Goal: Find specific page/section: Find specific page/section

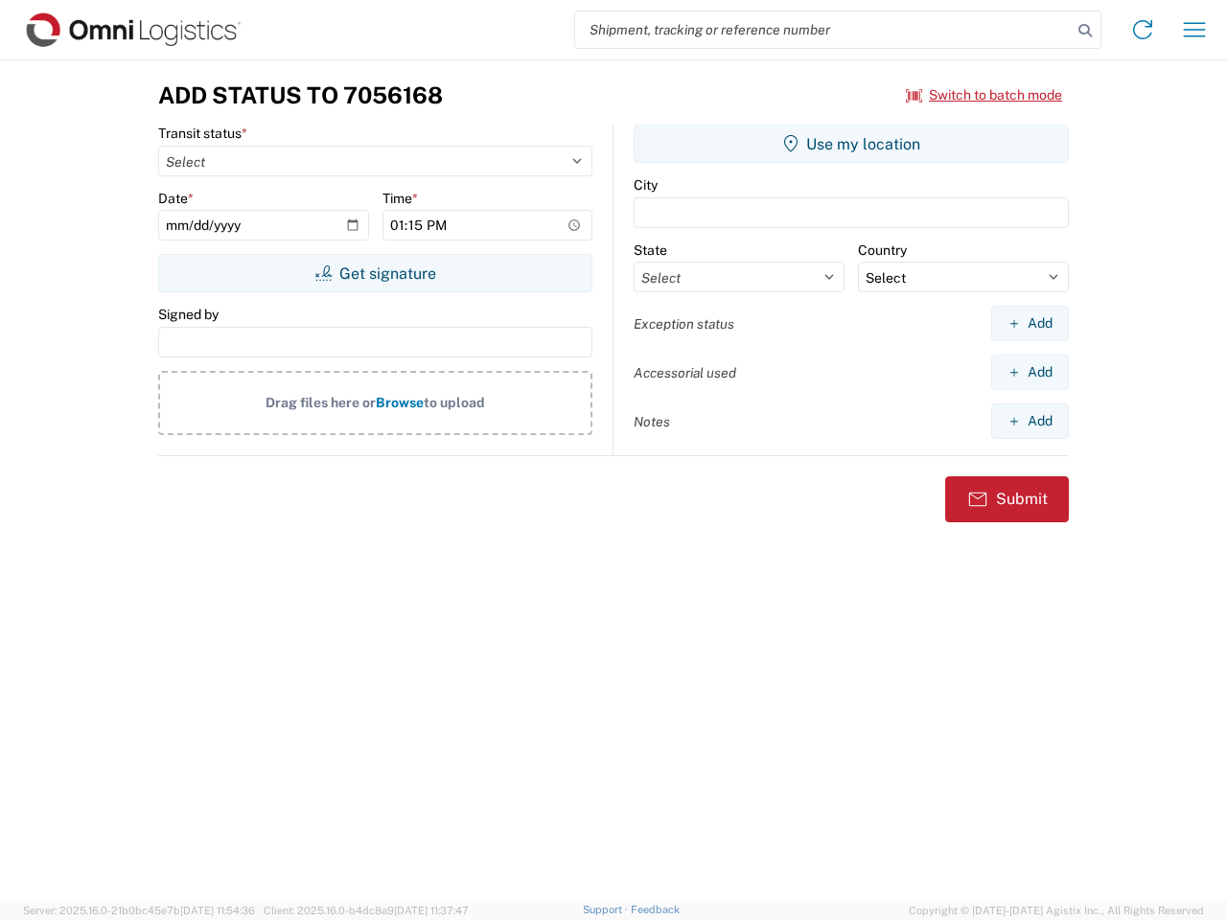
click at [824, 30] on input "search" at bounding box center [823, 30] width 497 height 36
click at [1085, 31] on icon at bounding box center [1085, 30] width 27 height 27
click at [1143, 30] on icon at bounding box center [1143, 29] width 31 height 31
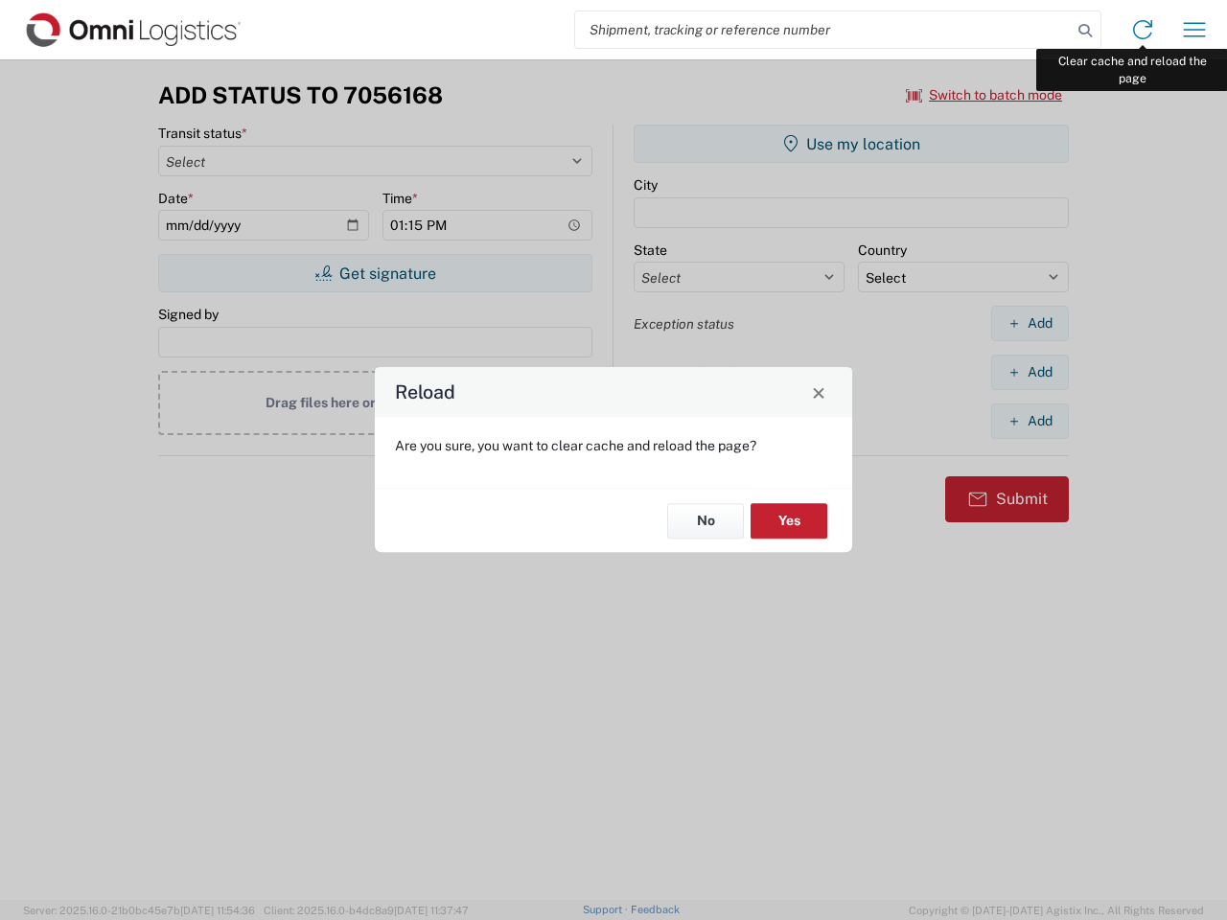
click at [1195, 30] on div "Reload Are you sure, you want to clear cache and reload the page? No Yes" at bounding box center [613, 460] width 1227 height 920
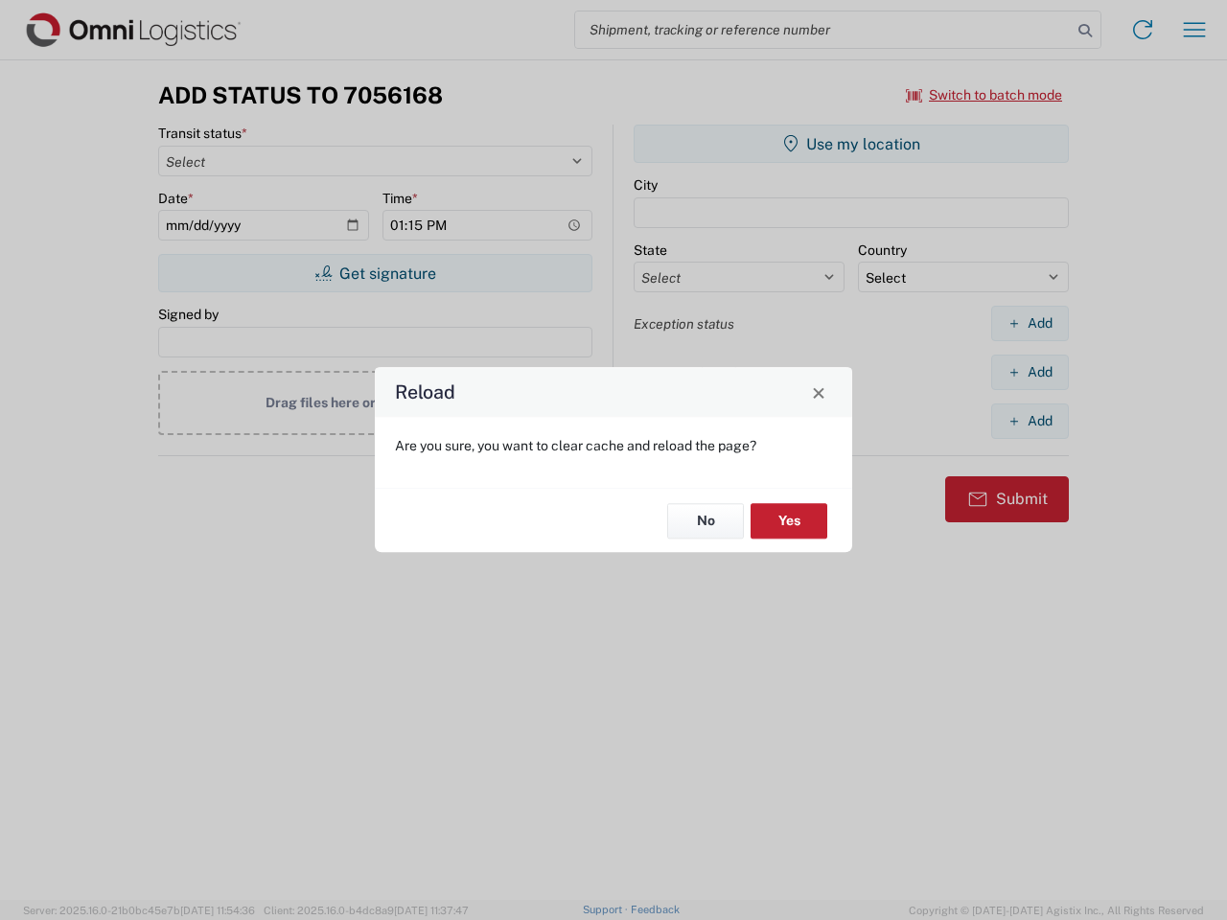
click at [985, 95] on div "Reload Are you sure, you want to clear cache and reload the page? No Yes" at bounding box center [613, 460] width 1227 height 920
click at [375, 273] on div "Reload Are you sure, you want to clear cache and reload the page? No Yes" at bounding box center [613, 460] width 1227 height 920
click at [851, 144] on div "Reload Are you sure, you want to clear cache and reload the page? No Yes" at bounding box center [613, 460] width 1227 height 920
click at [1030, 323] on div "Reload Are you sure, you want to clear cache and reload the page? No Yes" at bounding box center [613, 460] width 1227 height 920
click at [1030, 372] on div "Reload Are you sure, you want to clear cache and reload the page? No Yes" at bounding box center [613, 460] width 1227 height 920
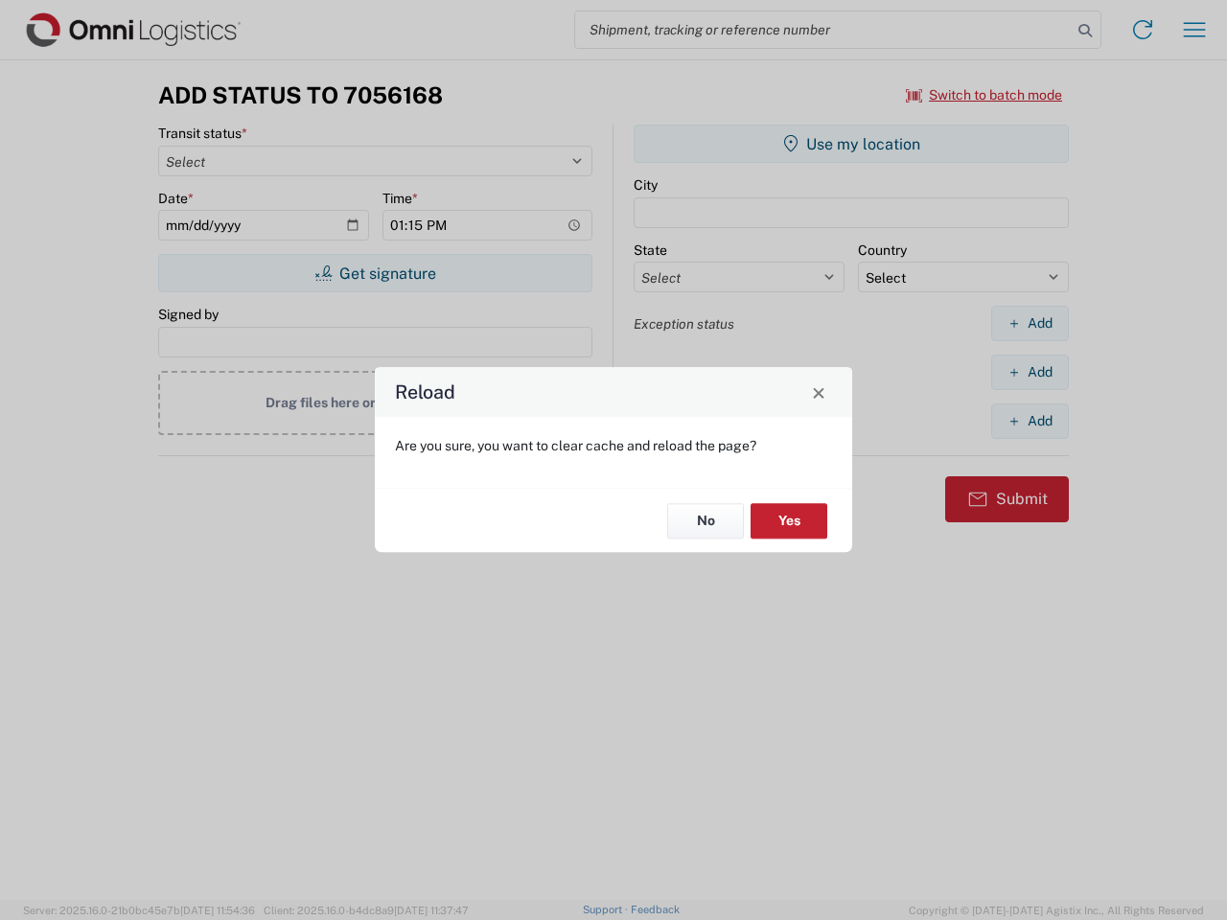
click at [1030, 421] on div "Reload Are you sure, you want to clear cache and reload the page? No Yes" at bounding box center [613, 460] width 1227 height 920
